Goal: Find specific page/section: Find specific page/section

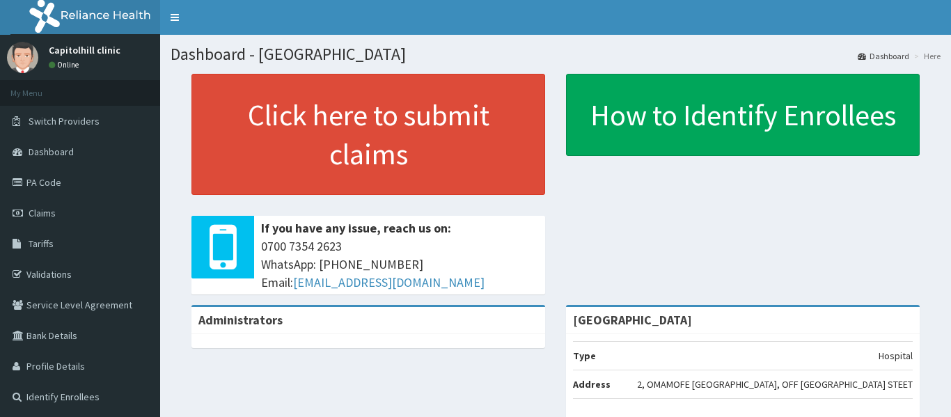
click at [48, 182] on link "PA Code" at bounding box center [80, 182] width 160 height 31
click at [40, 185] on link "PA Code" at bounding box center [80, 182] width 160 height 31
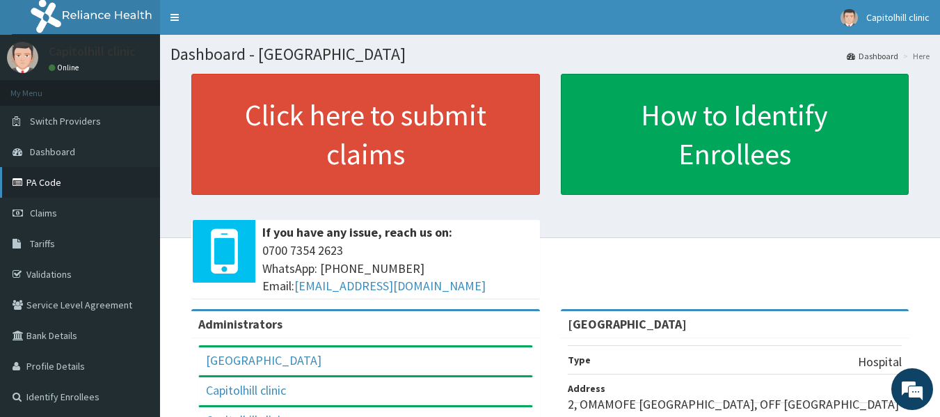
click at [47, 177] on link "PA Code" at bounding box center [80, 182] width 160 height 31
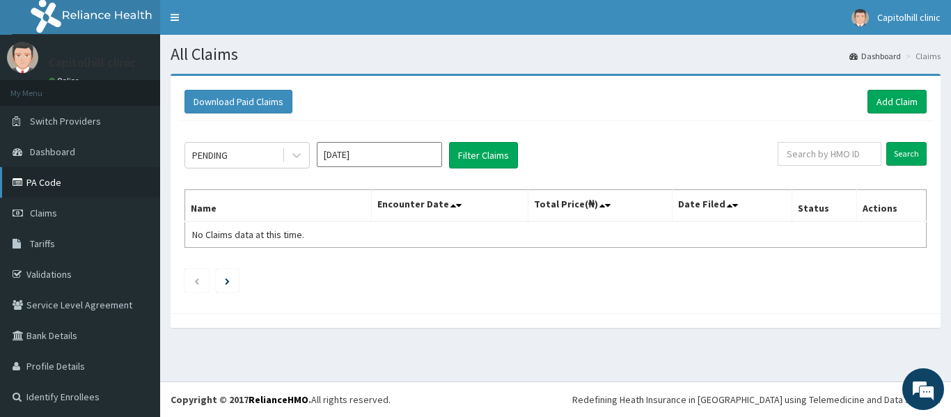
click at [52, 180] on link "PA Code" at bounding box center [80, 182] width 160 height 31
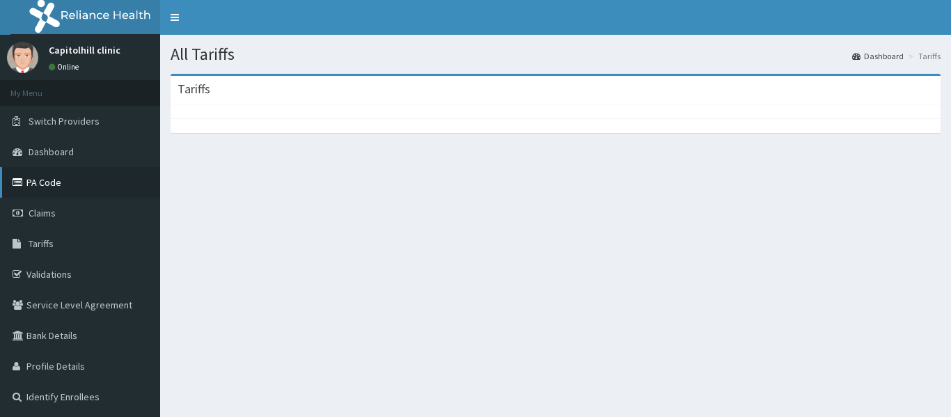
click at [42, 185] on link "PA Code" at bounding box center [80, 182] width 160 height 31
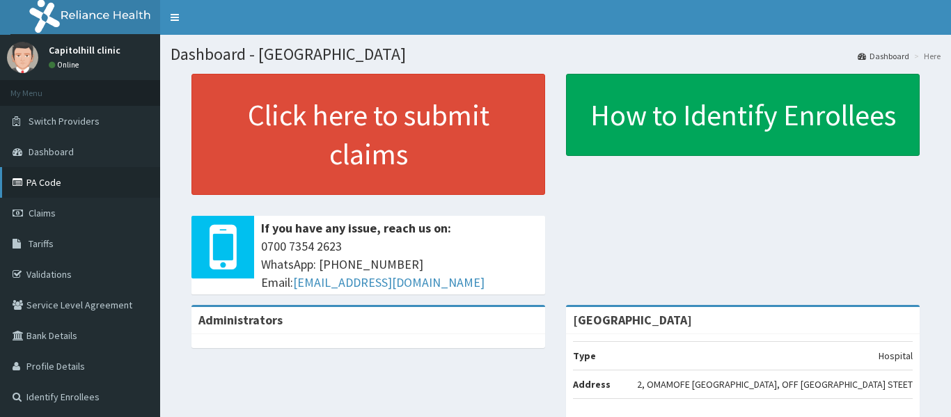
click at [52, 191] on link "PA Code" at bounding box center [80, 182] width 160 height 31
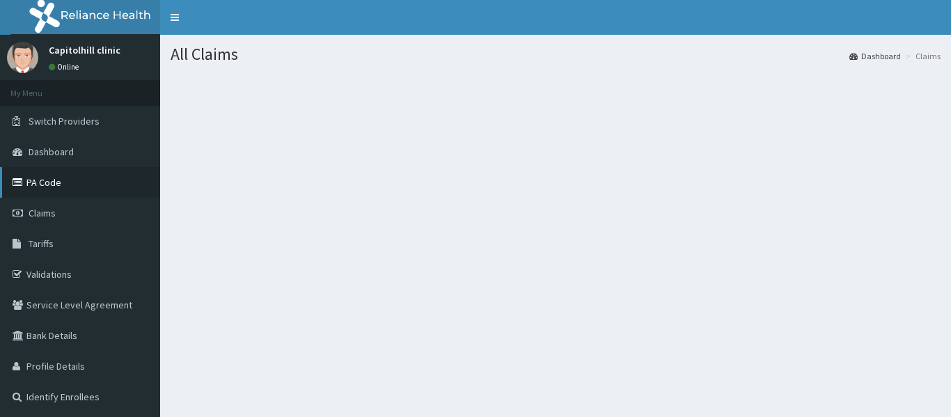
click at [45, 180] on link "PA Code" at bounding box center [80, 182] width 160 height 31
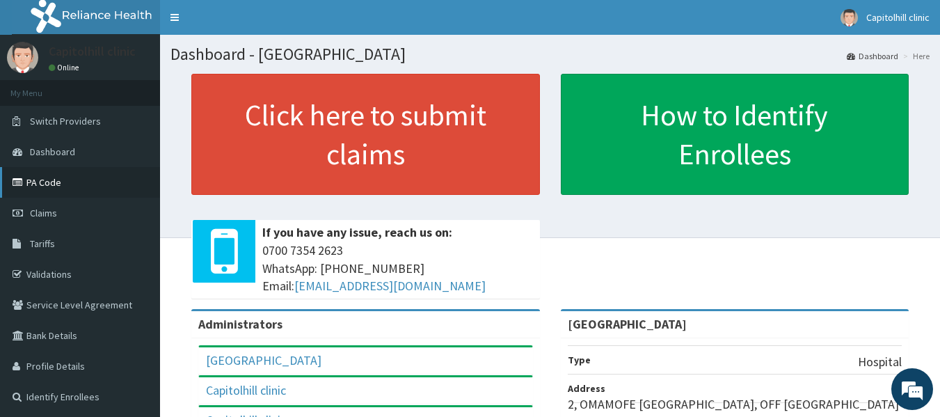
click at [52, 183] on link "PA Code" at bounding box center [80, 182] width 160 height 31
